Goal: Use online tool/utility: Utilize a website feature to perform a specific function

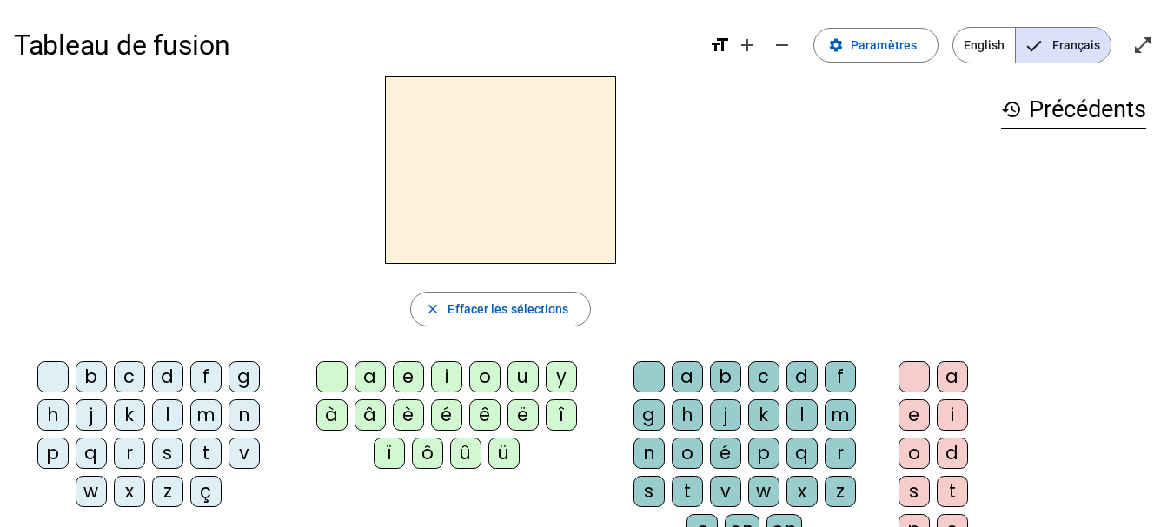
click at [521, 378] on div "u" at bounding box center [522, 376] width 31 height 31
click at [94, 373] on div "b" at bounding box center [91, 376] width 31 height 31
click at [57, 418] on div "h" at bounding box center [52, 415] width 31 height 31
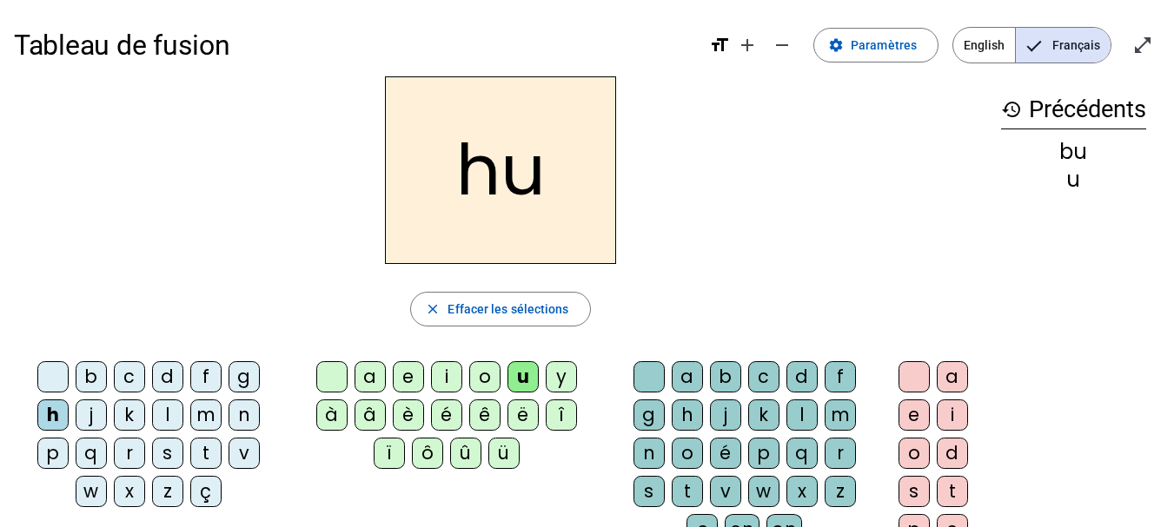
click at [199, 414] on div "m" at bounding box center [205, 415] width 31 height 31
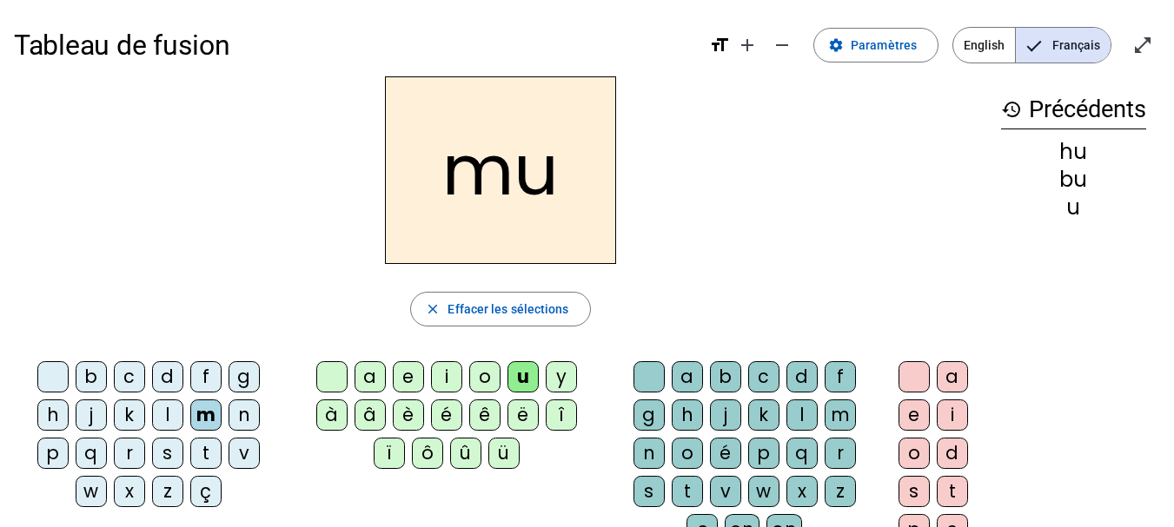
click at [211, 455] on div "t" at bounding box center [205, 453] width 31 height 31
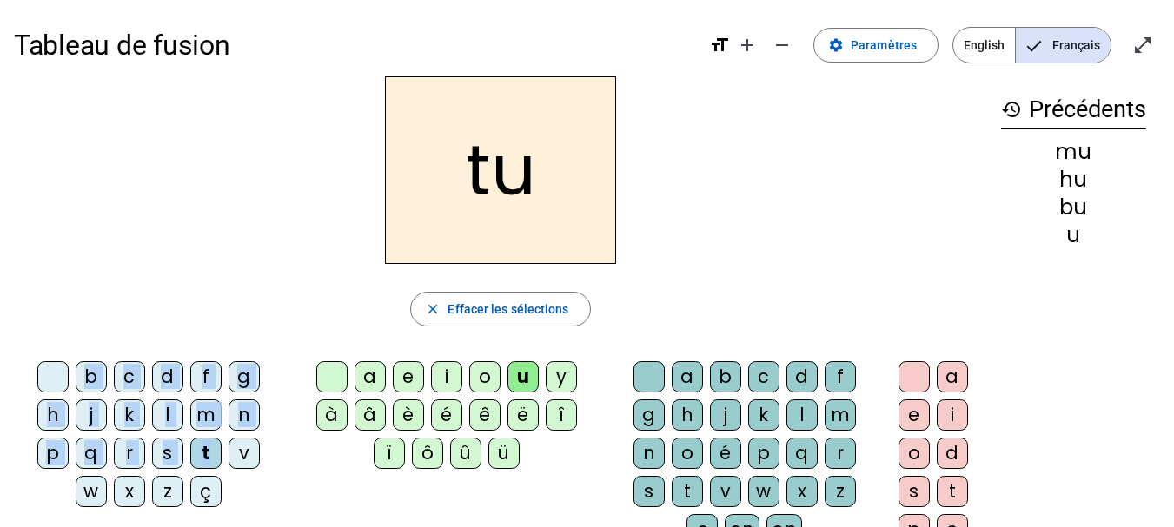
drag, startPoint x: 211, startPoint y: 455, endPoint x: 176, endPoint y: 283, distance: 175.5
click at [176, 283] on div "tu close Effacer les sélections b c d f g h j k l m n p q r s t v w x z ç a e i…" at bounding box center [500, 356] width 973 height 560
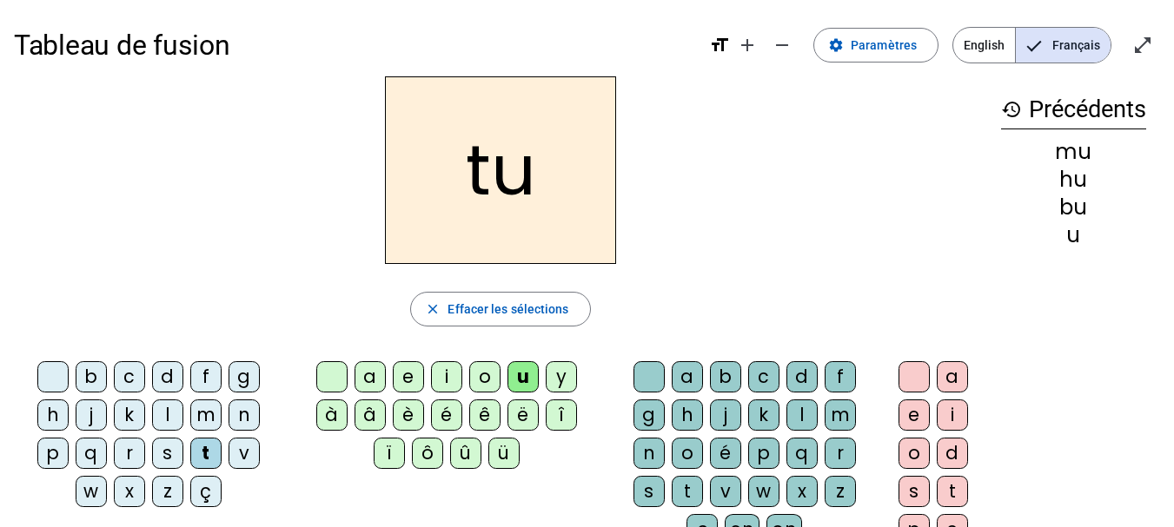
click at [176, 283] on div "tu close Effacer les sélections b c d f g h j k l m n p q r s t v w x z ç a e i…" at bounding box center [500, 356] width 973 height 560
click at [172, 412] on div "l" at bounding box center [167, 415] width 31 height 31
click at [160, 459] on div "s" at bounding box center [167, 453] width 31 height 31
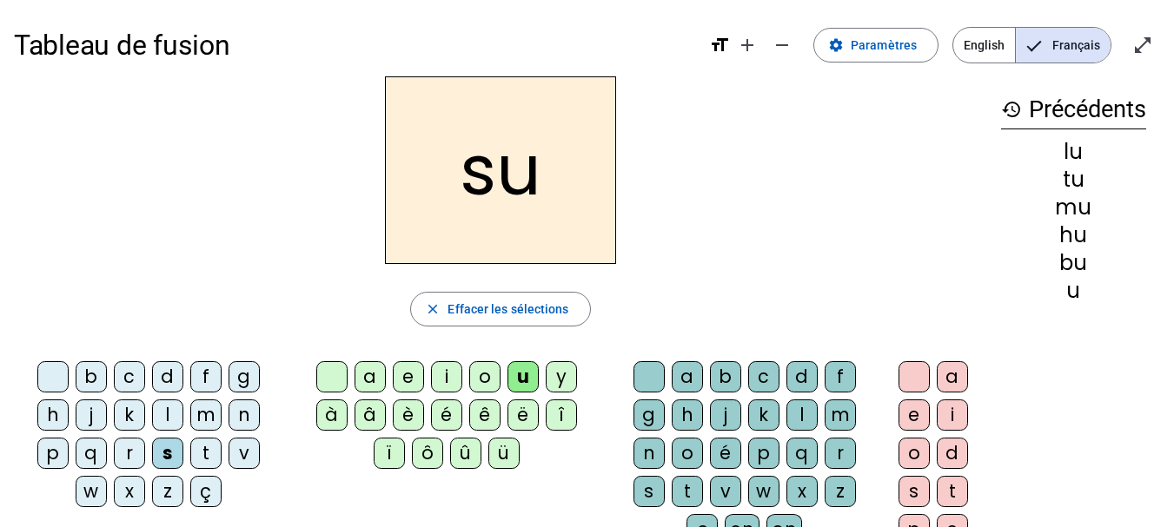
click at [98, 492] on div "w" at bounding box center [91, 491] width 31 height 31
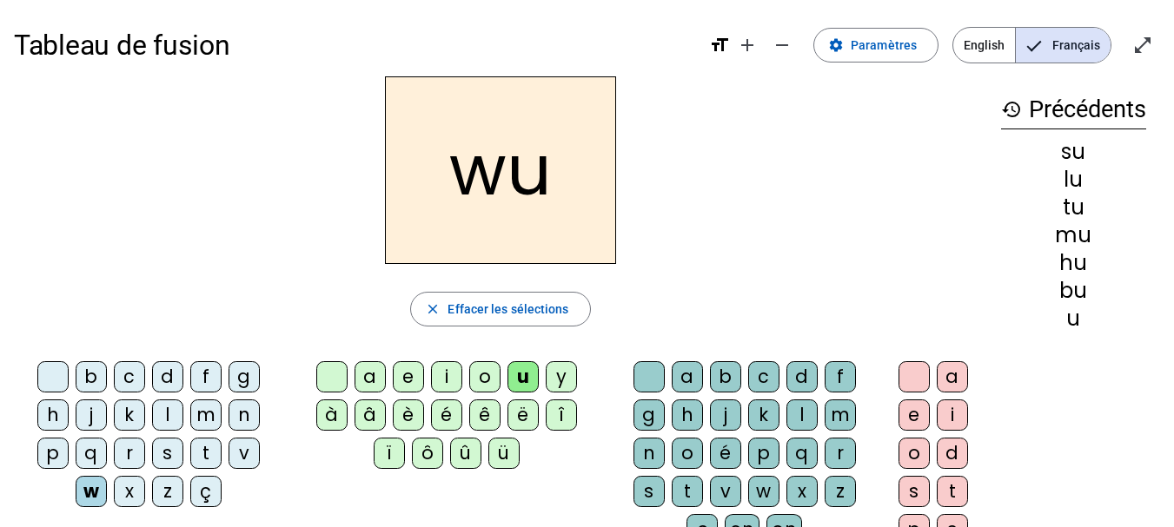
click at [209, 420] on div "m" at bounding box center [205, 415] width 31 height 31
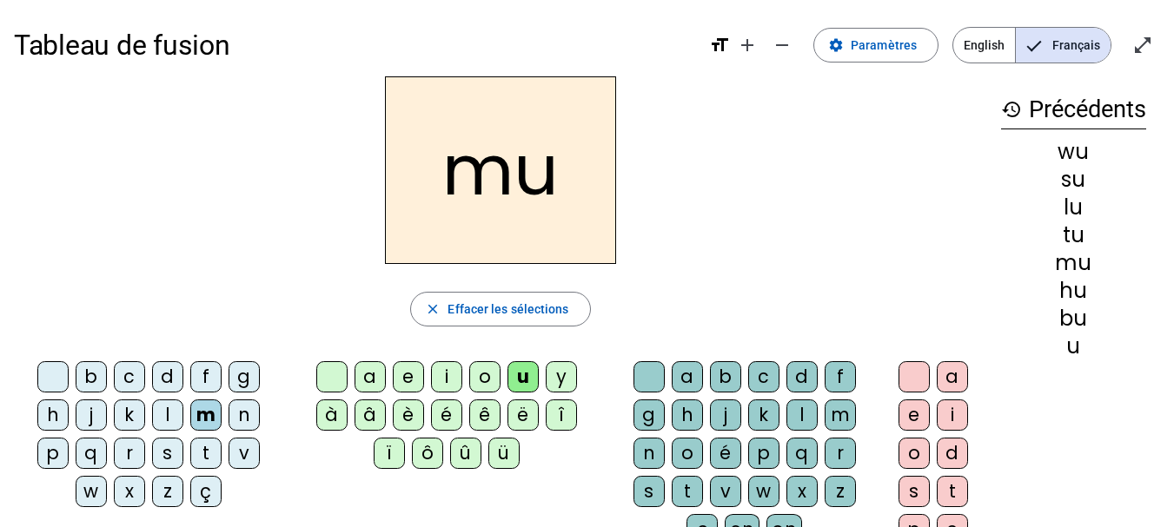
click at [215, 454] on div "t" at bounding box center [205, 453] width 31 height 31
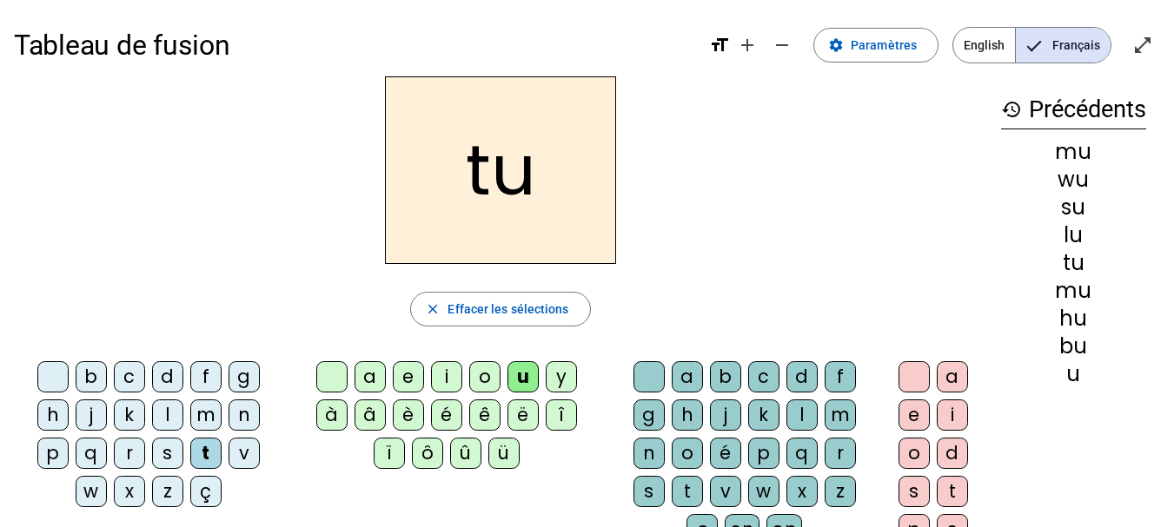
click at [131, 458] on div "r" at bounding box center [129, 453] width 31 height 31
click at [254, 451] on div "v" at bounding box center [244, 453] width 31 height 31
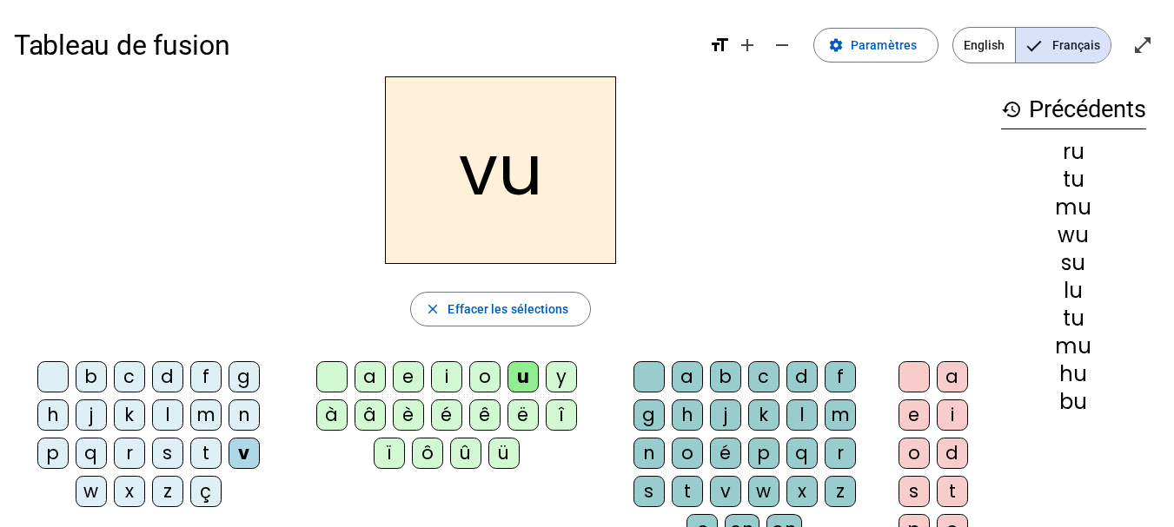
click at [175, 416] on div "l" at bounding box center [167, 415] width 31 height 31
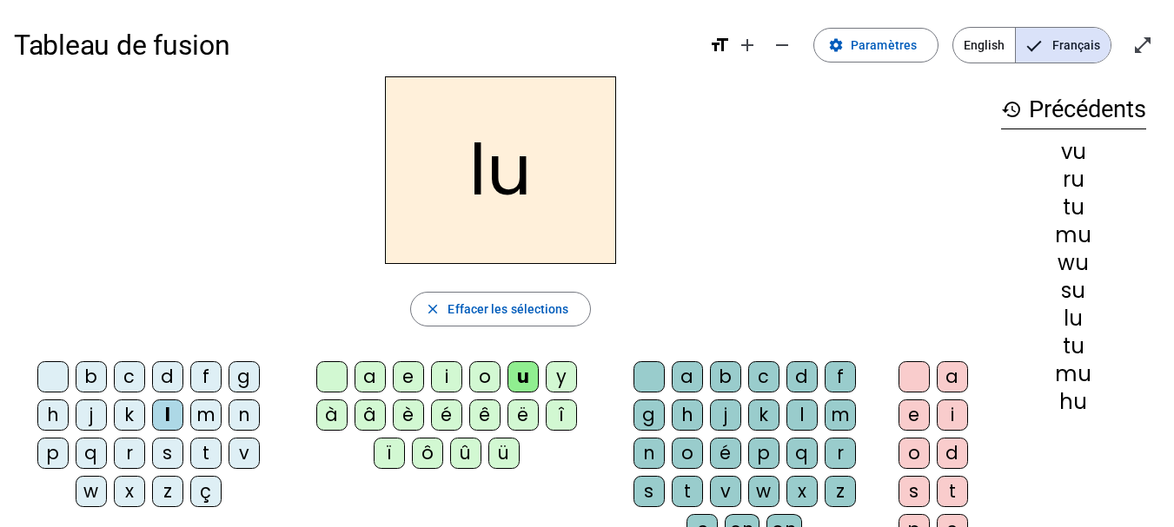
click at [753, 377] on div "c" at bounding box center [763, 376] width 31 height 31
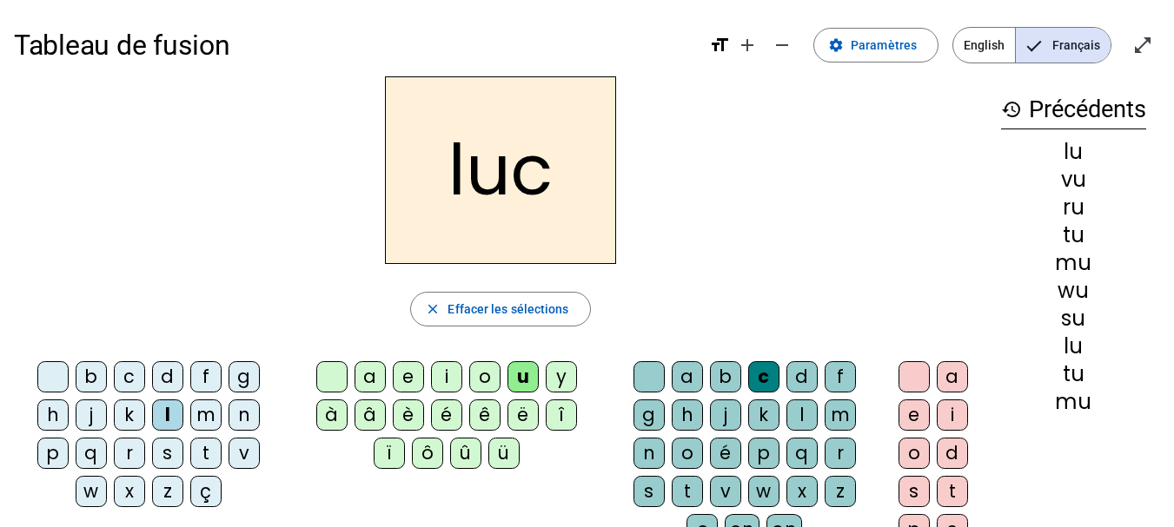
click at [202, 409] on div "m" at bounding box center [205, 415] width 31 height 31
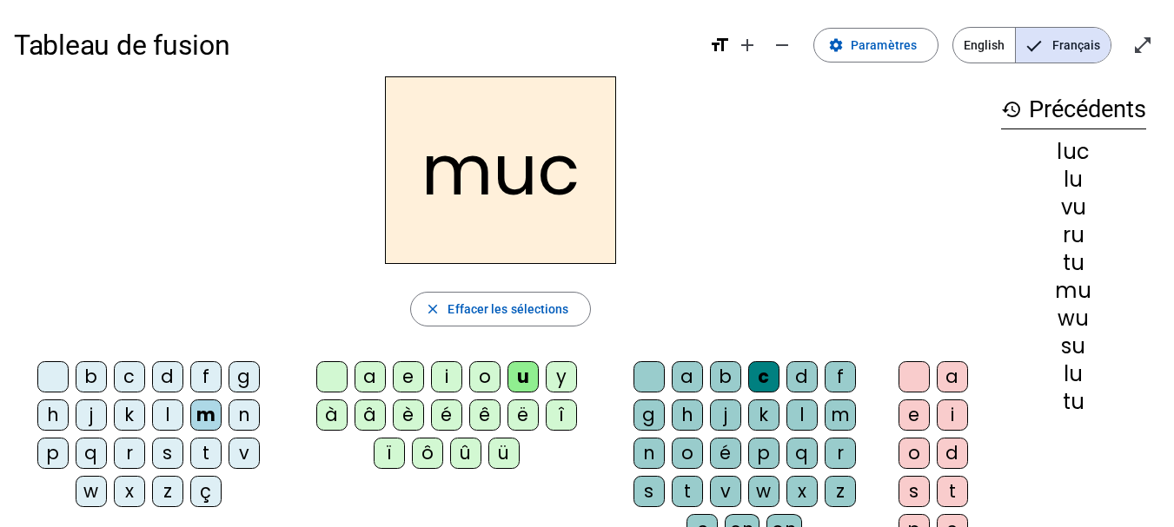
click at [133, 384] on div "c" at bounding box center [129, 376] width 31 height 31
